Goal: Information Seeking & Learning: Learn about a topic

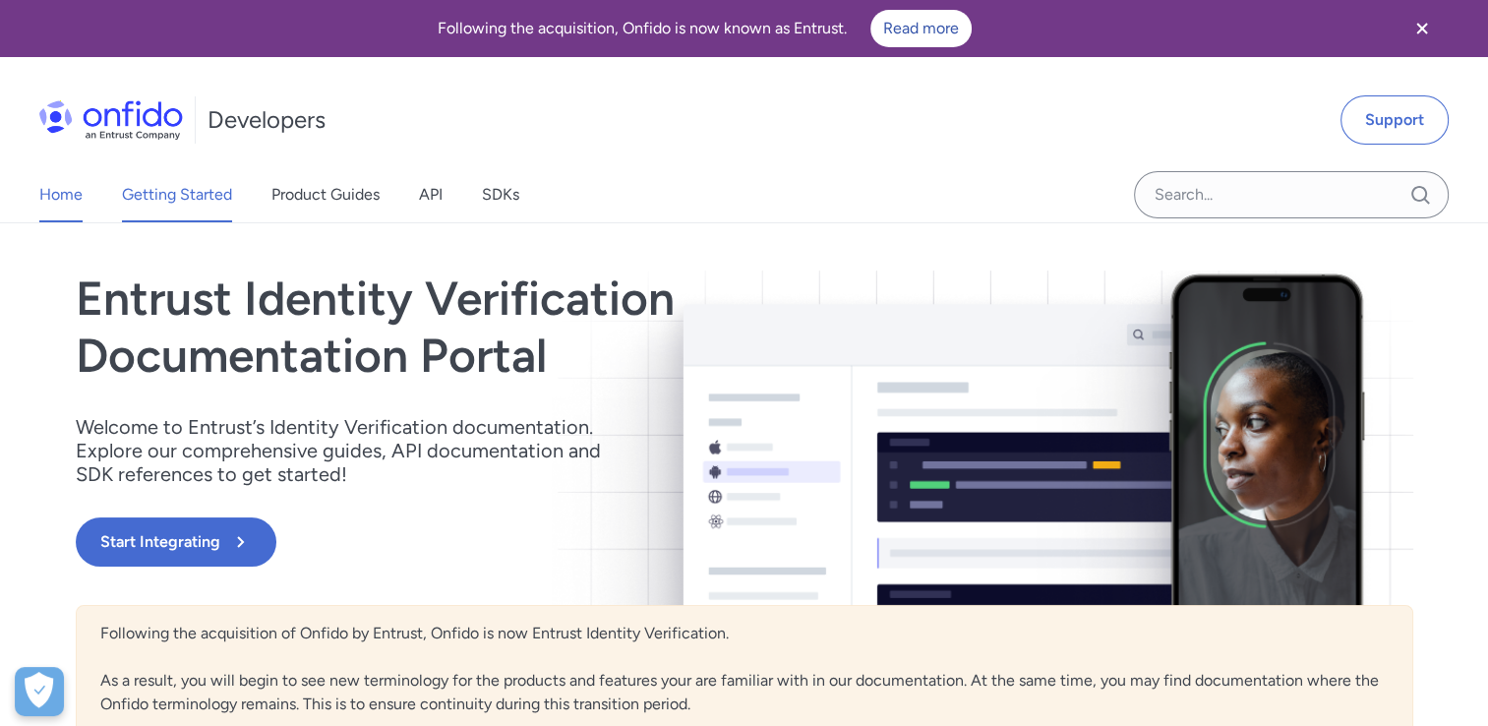
click at [186, 194] on link "Getting Started" at bounding box center [177, 194] width 110 height 55
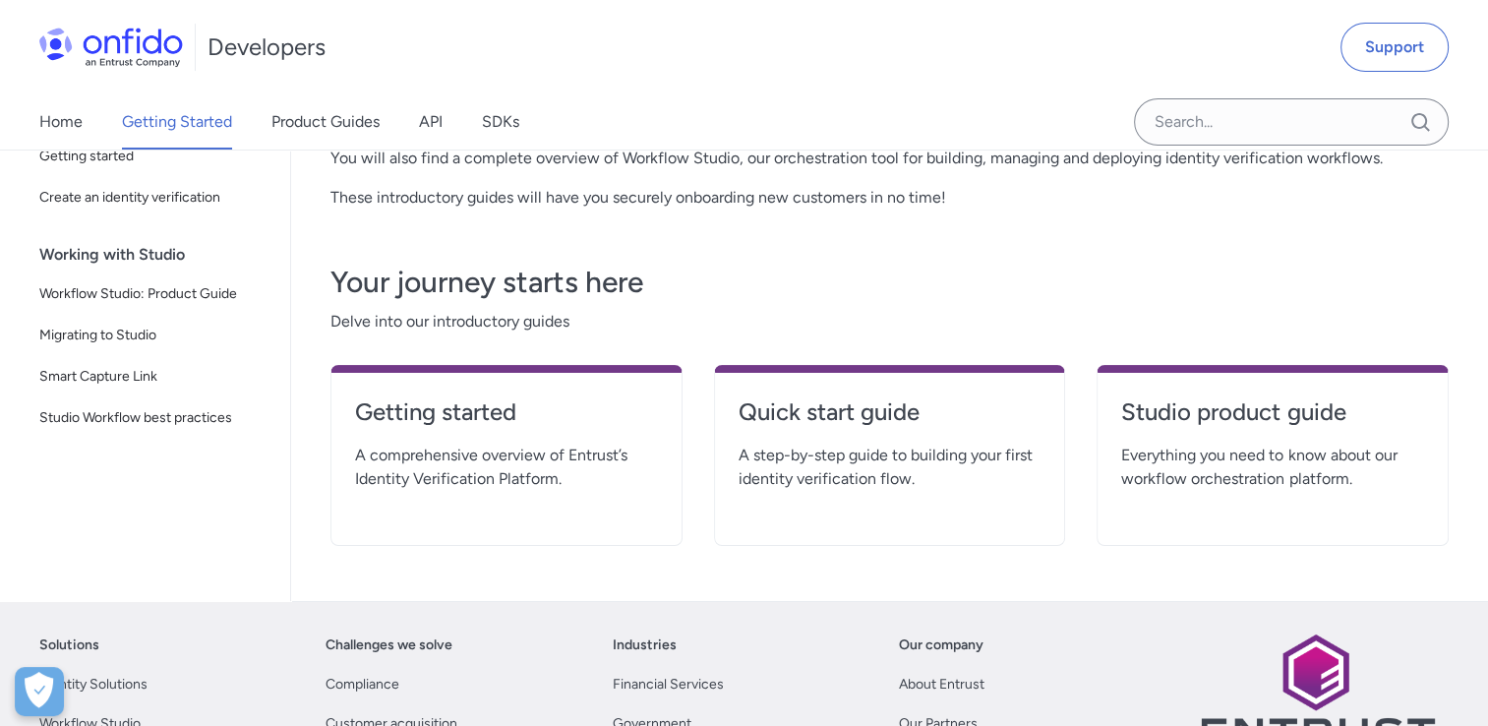
scroll to position [393, 0]
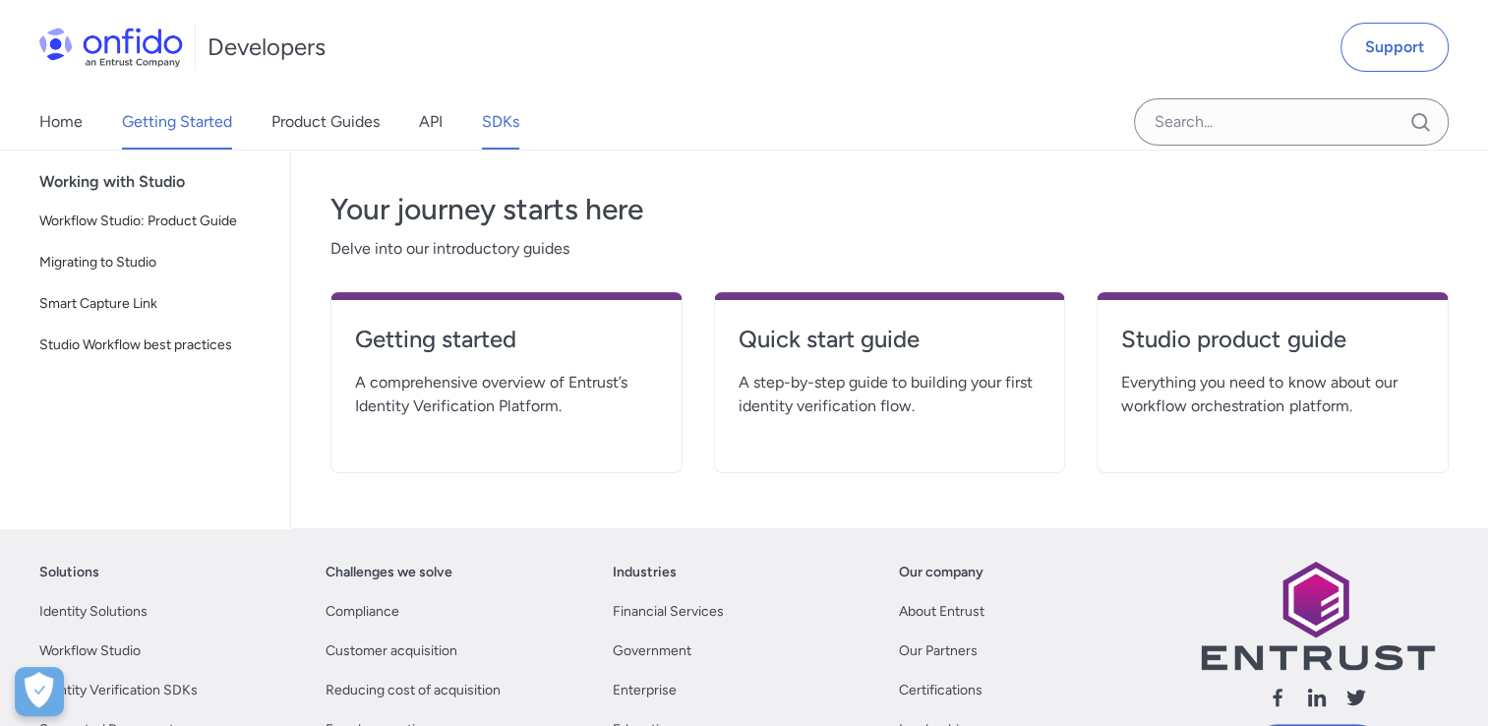
click at [517, 123] on link "SDKs" at bounding box center [500, 121] width 37 height 55
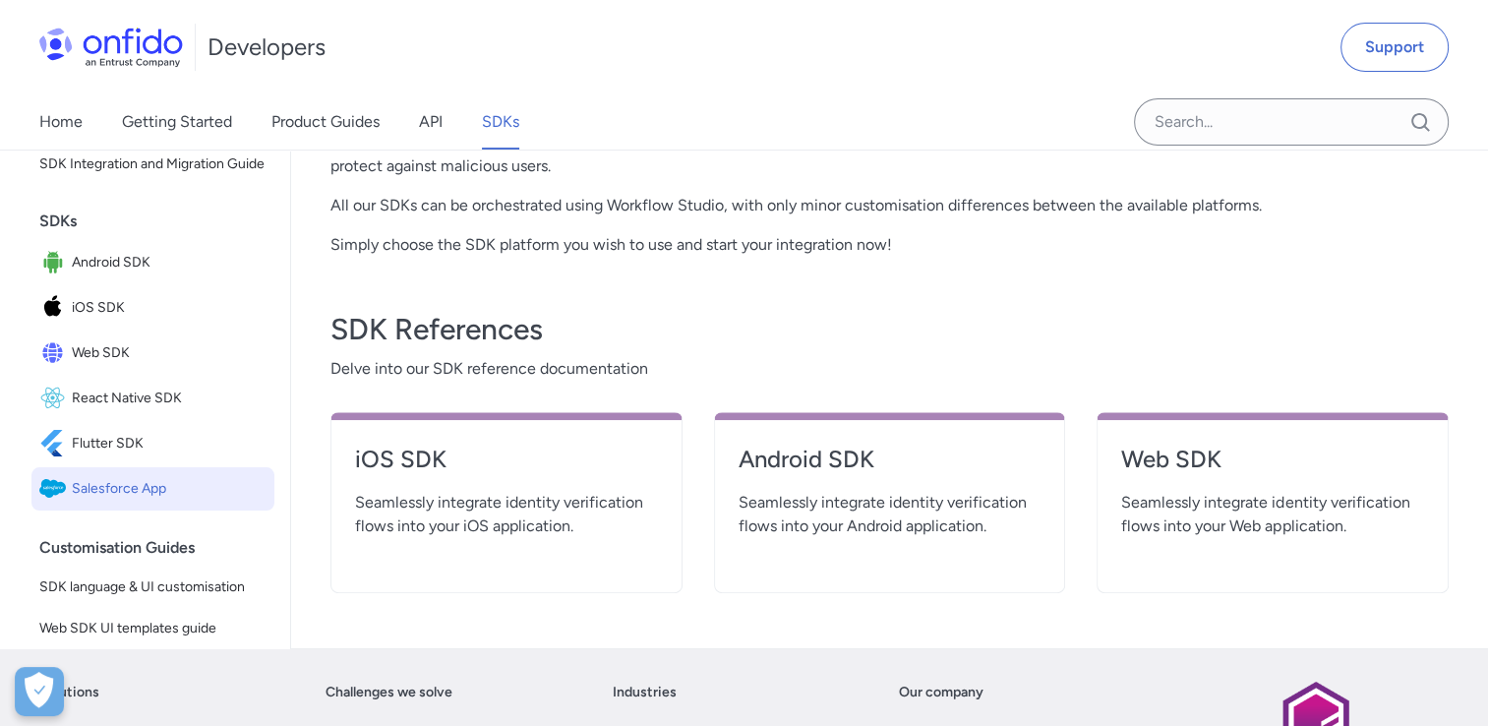
scroll to position [98, 0]
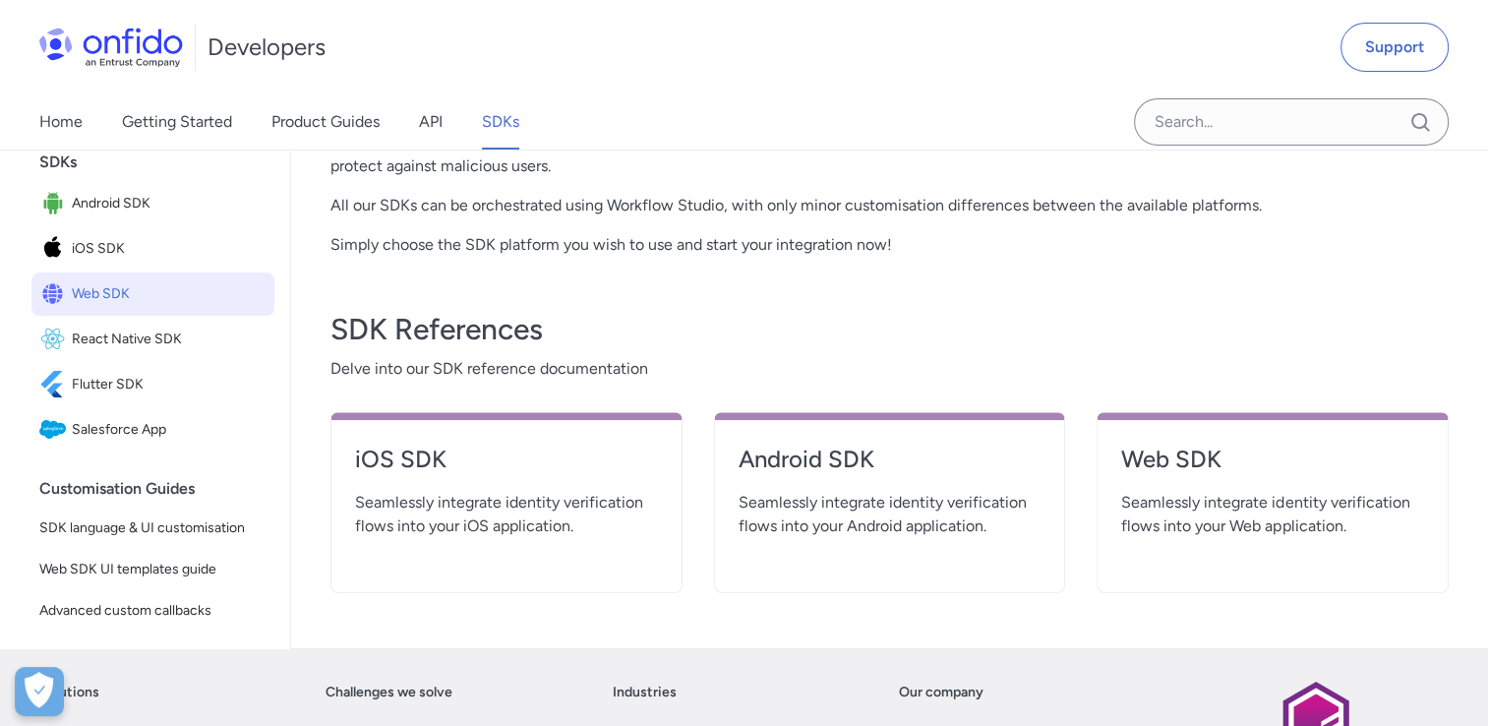
click at [159, 308] on span "Web SDK" at bounding box center [169, 294] width 195 height 28
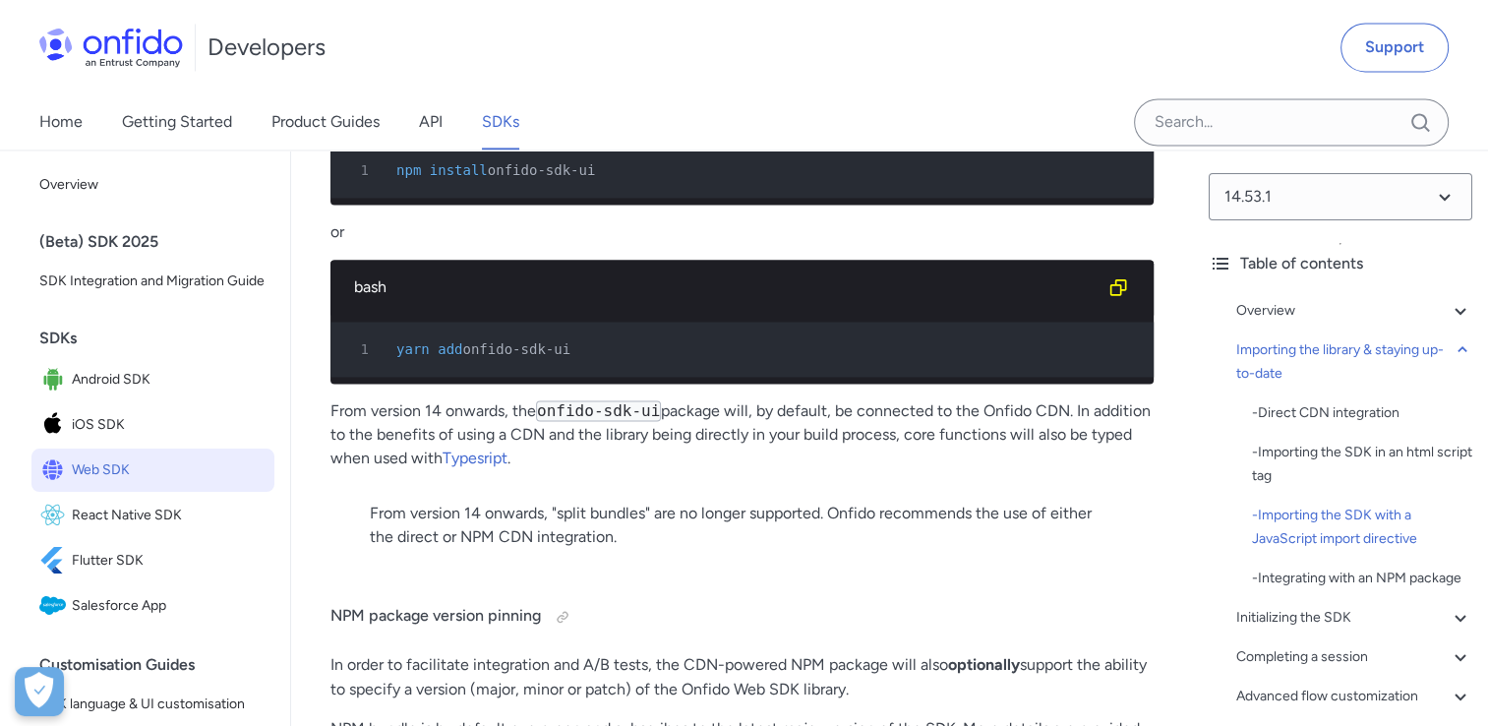
scroll to position [3051, 0]
